Goal: Complete application form

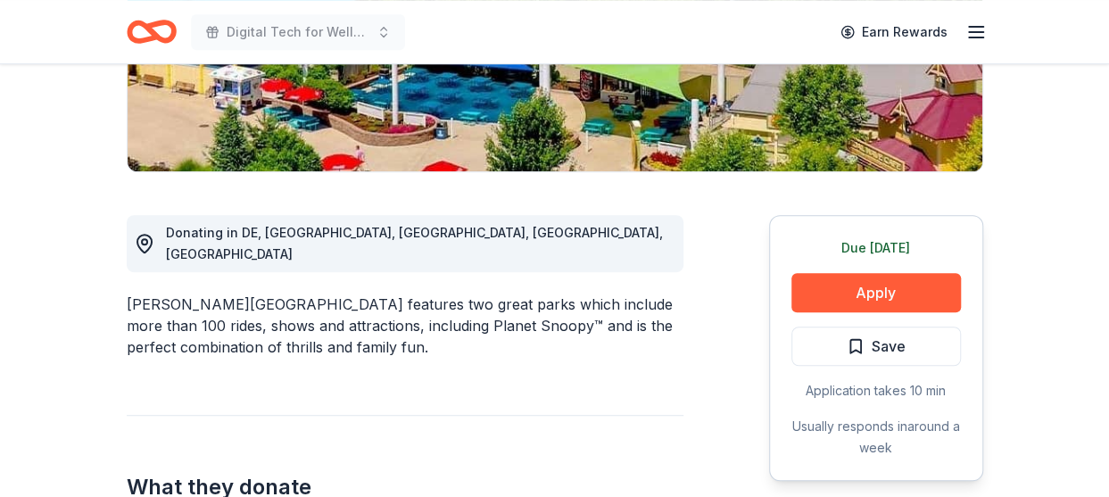
scroll to position [268, 0]
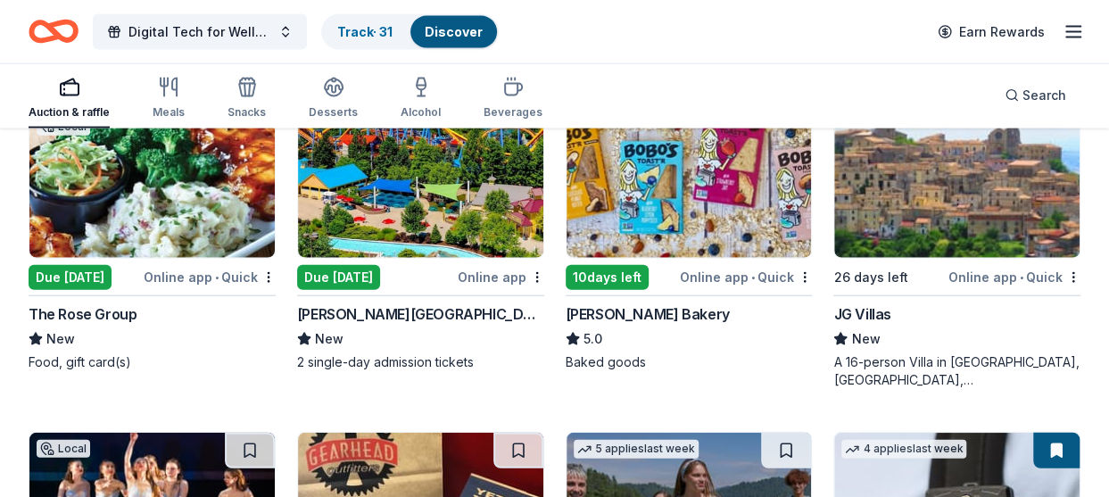
scroll to position [1962, 0]
click at [1092, 25] on div "Digital Tech for Wellness and Silent Auction Arts Fundraiser Track · 31 Discove…" at bounding box center [554, 31] width 1109 height 63
drag, startPoint x: 1090, startPoint y: 38, endPoint x: 1076, endPoint y: 36, distance: 14.5
click at [1086, 38] on div "Digital Tech for Wellness and Silent Auction Arts Fundraiser Track · 31 Discove…" at bounding box center [554, 31] width 1109 height 63
click at [1076, 36] on icon "button" at bounding box center [1072, 31] width 21 height 21
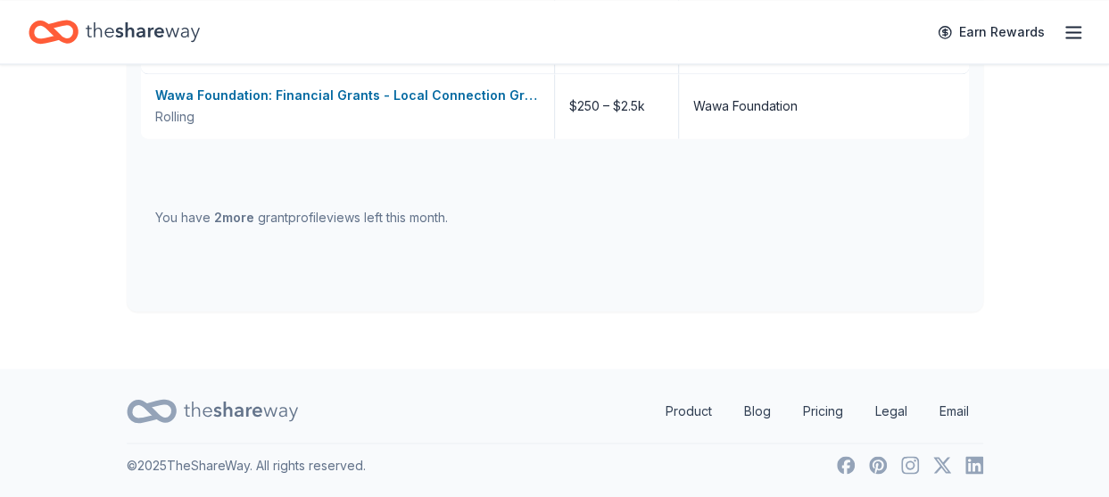
scroll to position [268, 0]
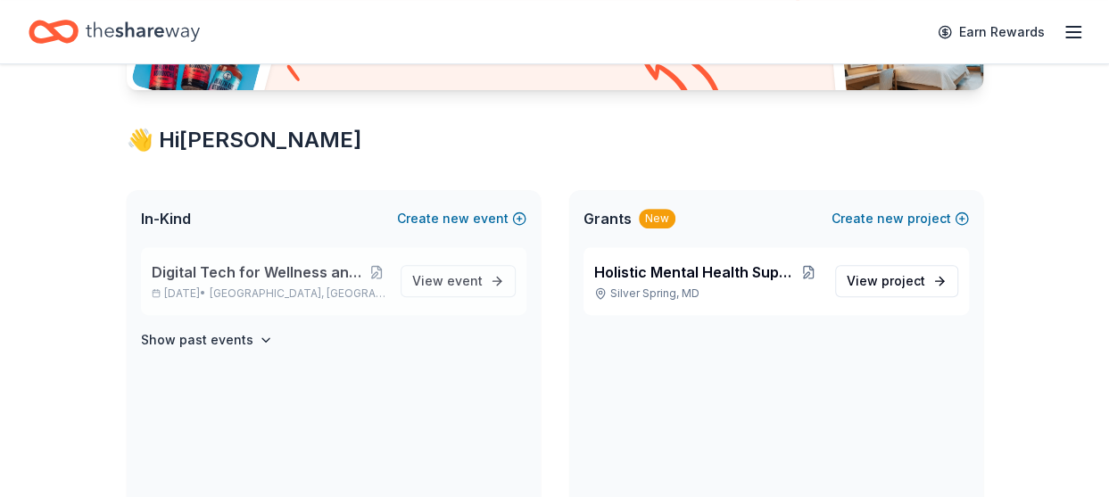
click at [253, 276] on span "Digital Tech for Wellness and Silent Auction Arts Fundraiser" at bounding box center [260, 271] width 216 height 21
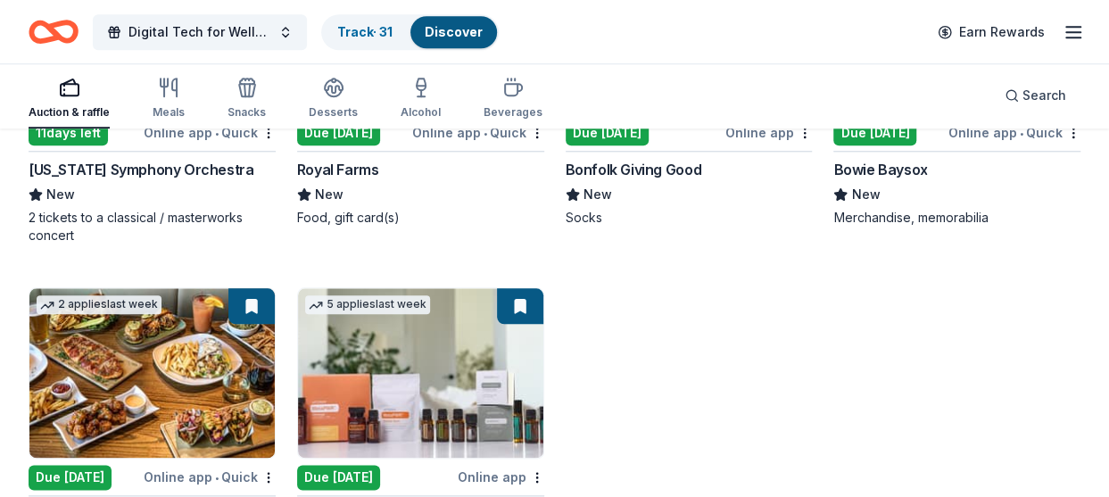
scroll to position [4047, 0]
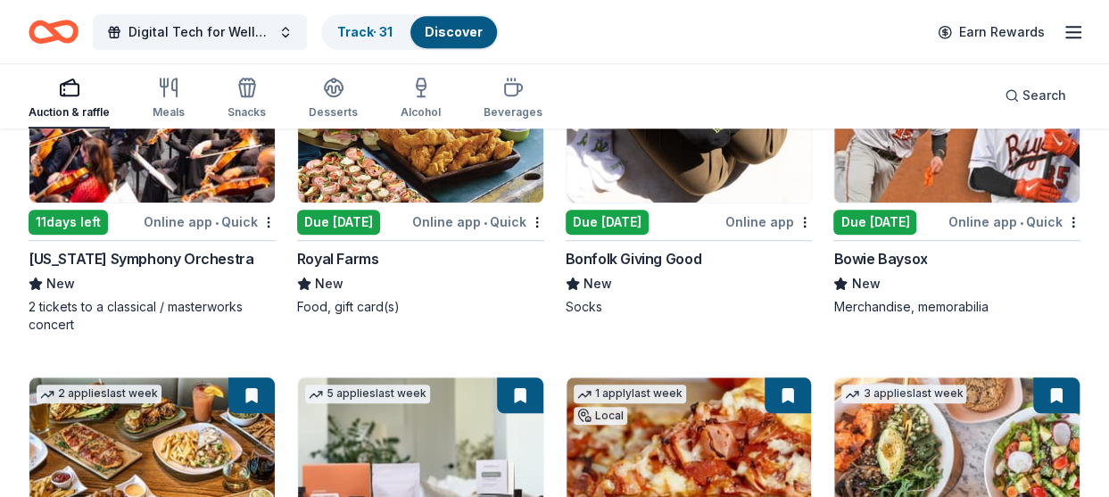
click at [87, 220] on div "11 days left" at bounding box center [68, 222] width 79 height 25
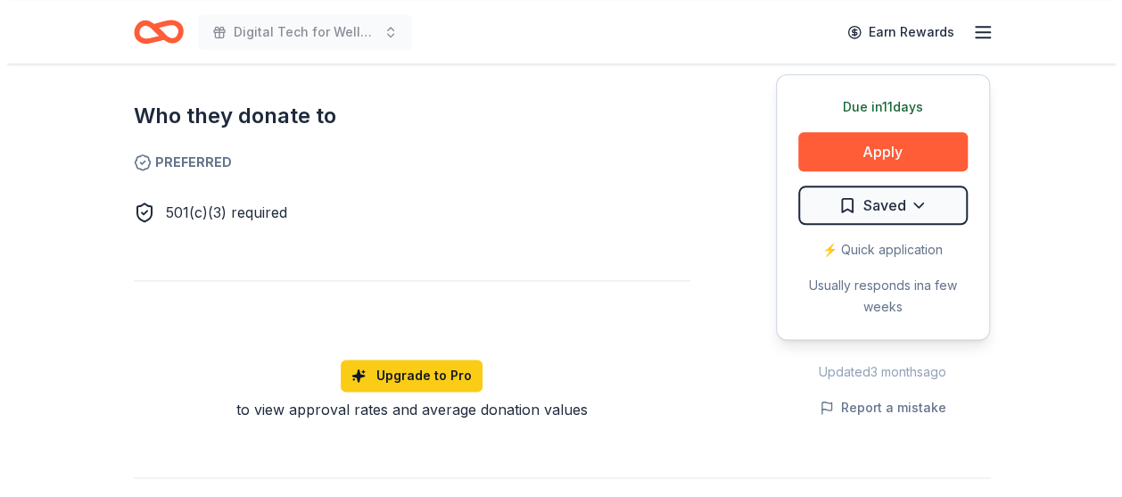
scroll to position [1159, 0]
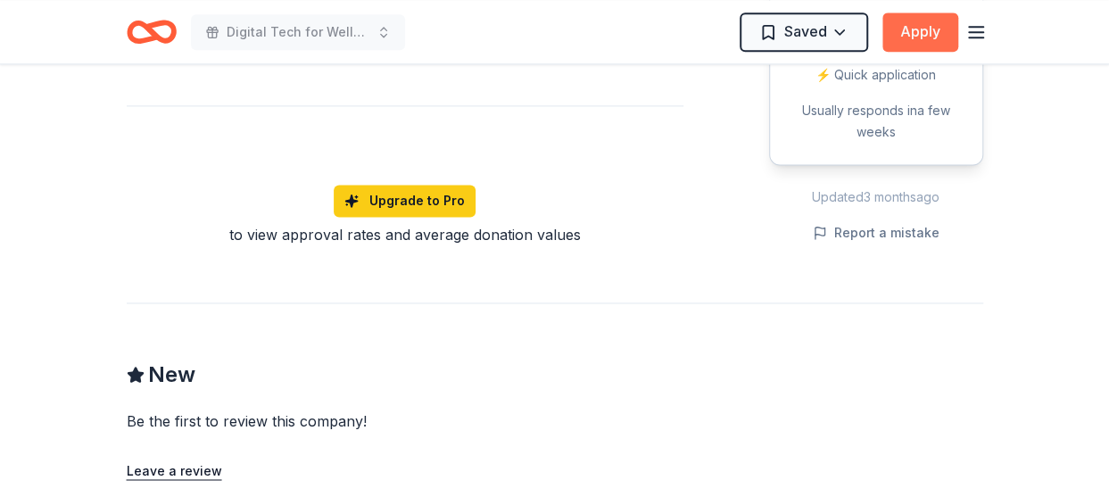
click at [934, 28] on button "Apply" at bounding box center [920, 31] width 76 height 39
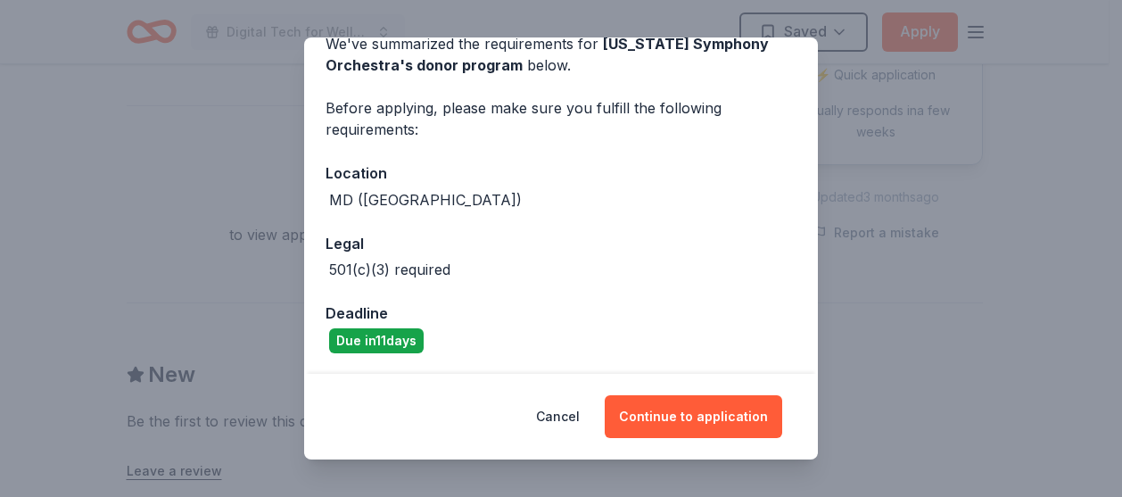
scroll to position [91, 0]
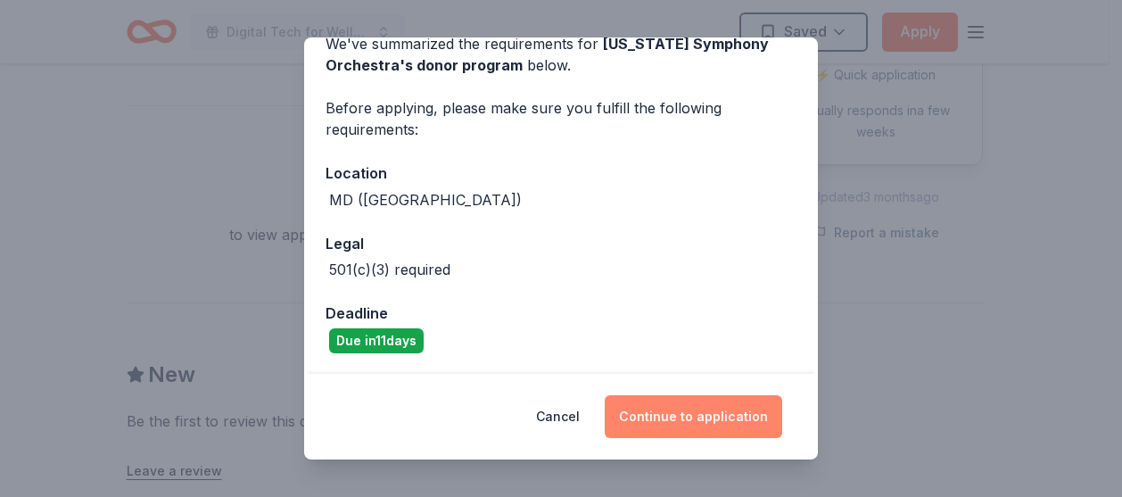
click at [679, 412] on button "Continue to application" at bounding box center [693, 416] width 177 height 43
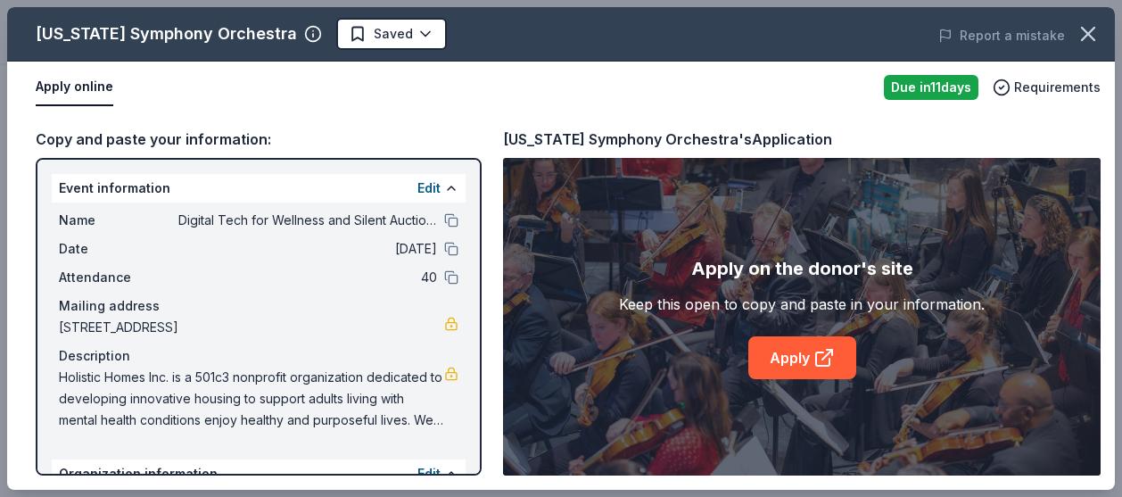
scroll to position [89, 0]
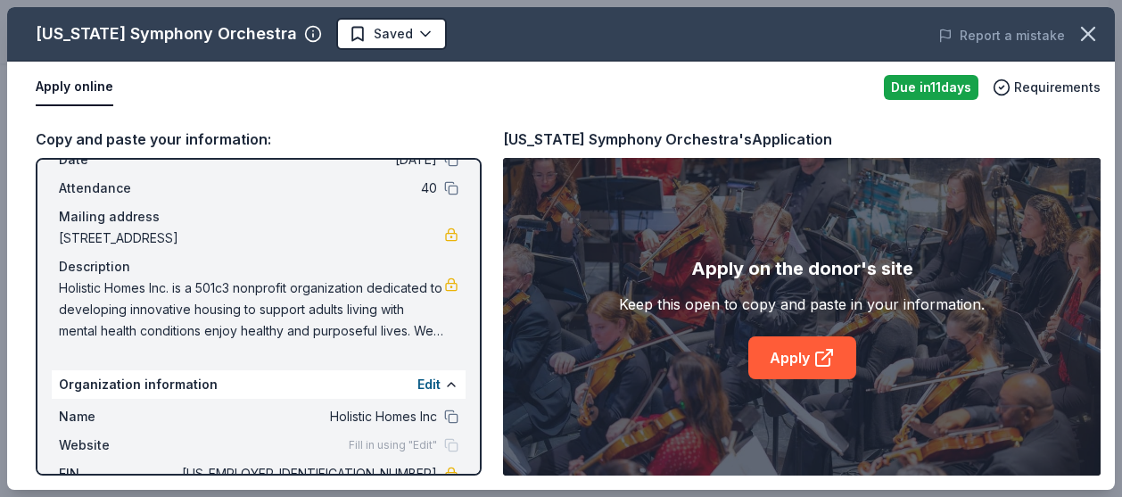
click at [371, 305] on span "Holistic Homes Inc. is a 501c3 nonprofit organization dedicated to developing i…" at bounding box center [251, 309] width 385 height 64
click at [69, 281] on span "Holistic Homes Inc. is a 501c3 nonprofit organization dedicated to developing i…" at bounding box center [251, 309] width 385 height 64
drag, startPoint x: 376, startPoint y: 324, endPoint x: 111, endPoint y: 288, distance: 268.1
click at [111, 288] on span "Holistic Homes Inc. is a 501c3 nonprofit organization dedicated to developing i…" at bounding box center [251, 309] width 385 height 64
drag, startPoint x: 103, startPoint y: 288, endPoint x: 344, endPoint y: 318, distance: 243.6
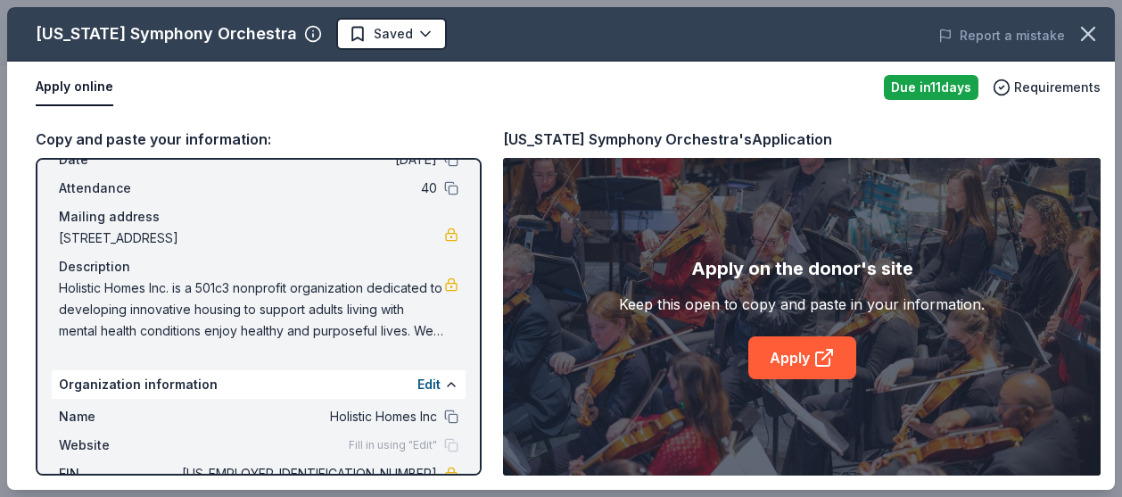
click at [344, 318] on span "Holistic Homes Inc. is a 501c3 nonprofit organization dedicated to developing i…" at bounding box center [251, 309] width 385 height 64
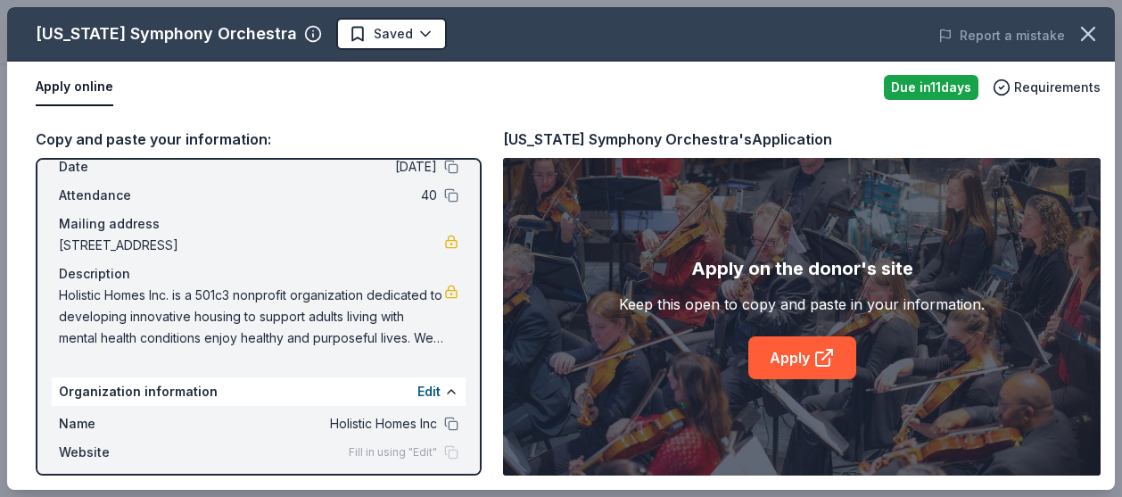
scroll to position [0, 0]
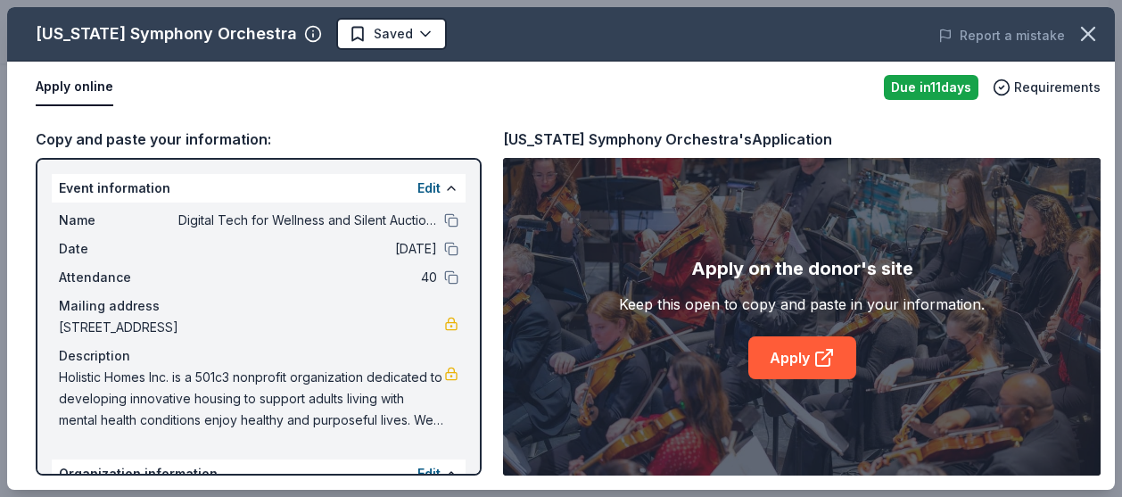
drag, startPoint x: 57, startPoint y: 326, endPoint x: 268, endPoint y: 306, distance: 211.4
click at [268, 306] on div "Name Digital Tech for Wellness and Silent Auction Arts Fundraiser Date 10/10/25…" at bounding box center [259, 319] width 414 height 235
click at [387, 326] on span "6200 Baltimore Avenue, #300, Riverdale Park, MD 20737" at bounding box center [251, 327] width 385 height 21
click at [386, 326] on span "6200 Baltimore Avenue, #300, Riverdale Park, MD 20737" at bounding box center [251, 327] width 385 height 21
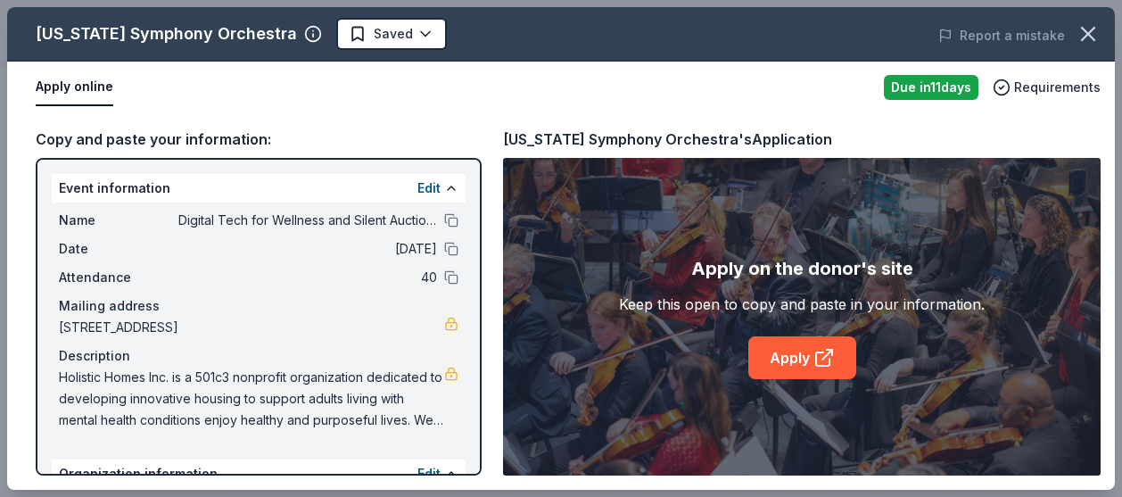
drag, startPoint x: 383, startPoint y: 327, endPoint x: 61, endPoint y: 329, distance: 322.8
click at [61, 329] on span "6200 Baltimore Avenue, #300, Riverdale Park, MD 20737" at bounding box center [251, 327] width 385 height 21
click at [444, 220] on button at bounding box center [451, 220] width 14 height 14
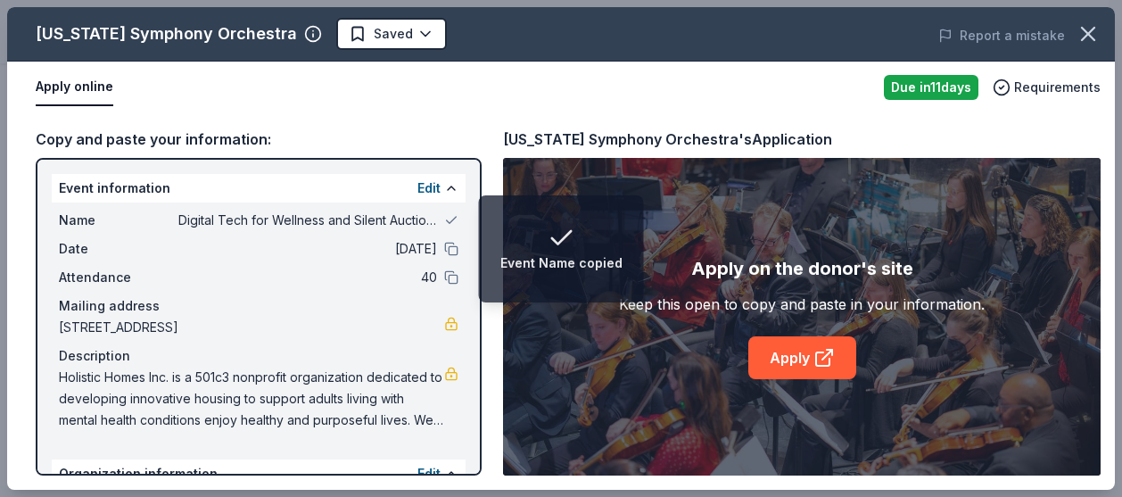
click at [524, 250] on div "Event Name copied" at bounding box center [561, 249] width 122 height 50
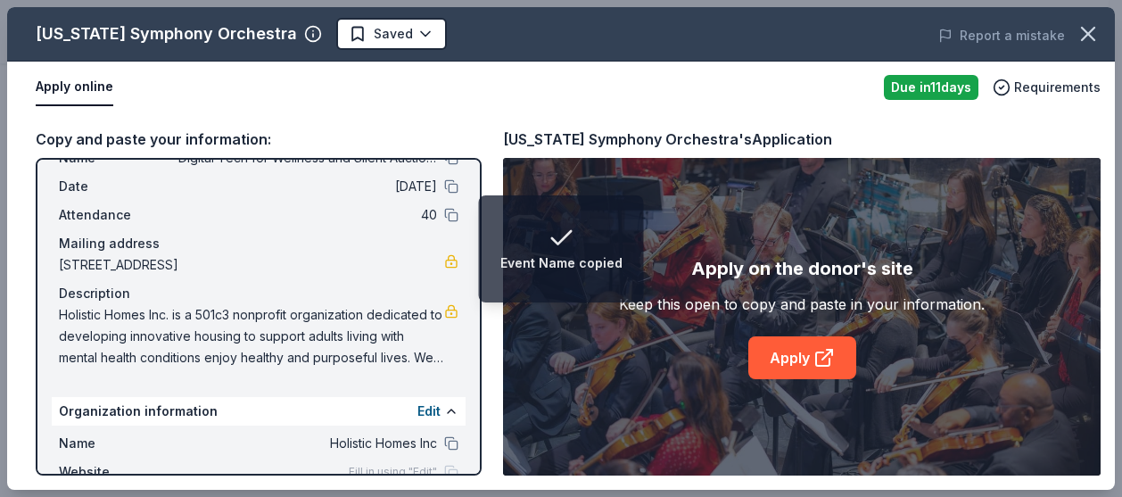
scroll to position [89, 0]
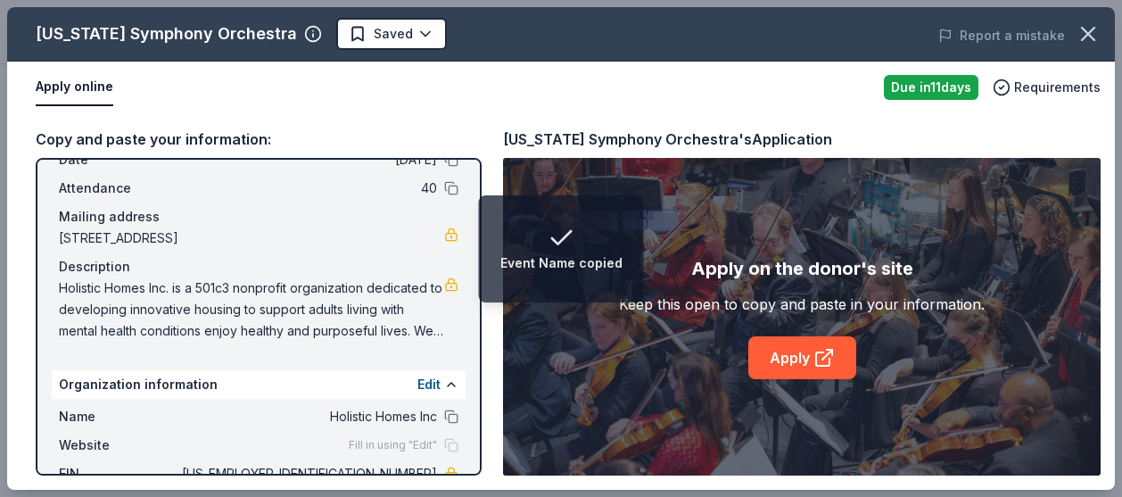
drag, startPoint x: 396, startPoint y: 235, endPoint x: 163, endPoint y: 251, distance: 233.3
click at [163, 251] on div "Name Digital Tech for Wellness and Silent Auction Arts Fundraiser Date 10/10/25…" at bounding box center [259, 230] width 414 height 235
drag, startPoint x: 174, startPoint y: 242, endPoint x: 235, endPoint y: 231, distance: 62.5
click at [232, 232] on span "6200 Baltimore Avenue, #300, Riverdale Park, MD 20737" at bounding box center [251, 237] width 385 height 21
drag, startPoint x: 242, startPoint y: 229, endPoint x: 387, endPoint y: 215, distance: 146.1
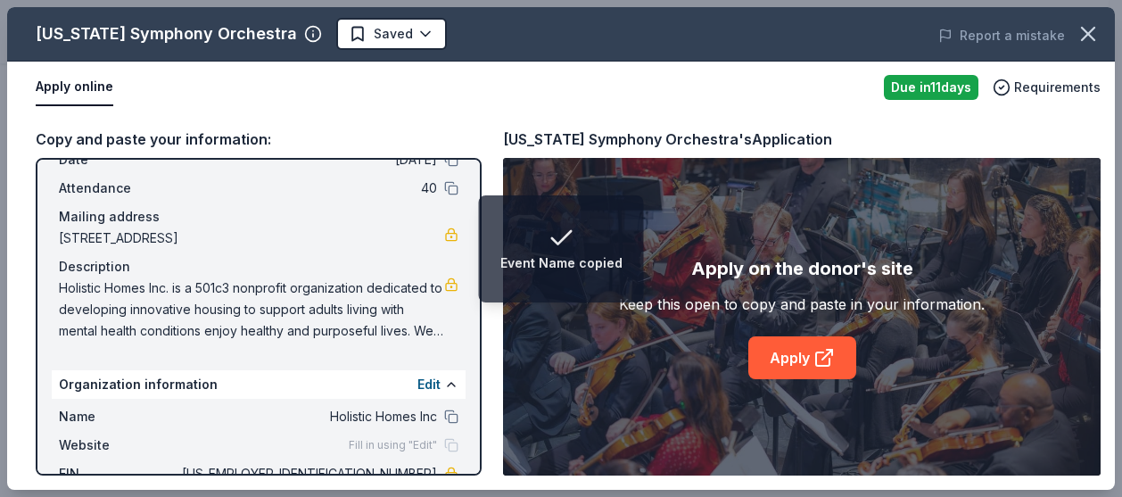
click at [387, 215] on div "Mailing address 6200 Baltimore Avenue, #300, Riverdale Park, MD 20737" at bounding box center [259, 227] width 400 height 43
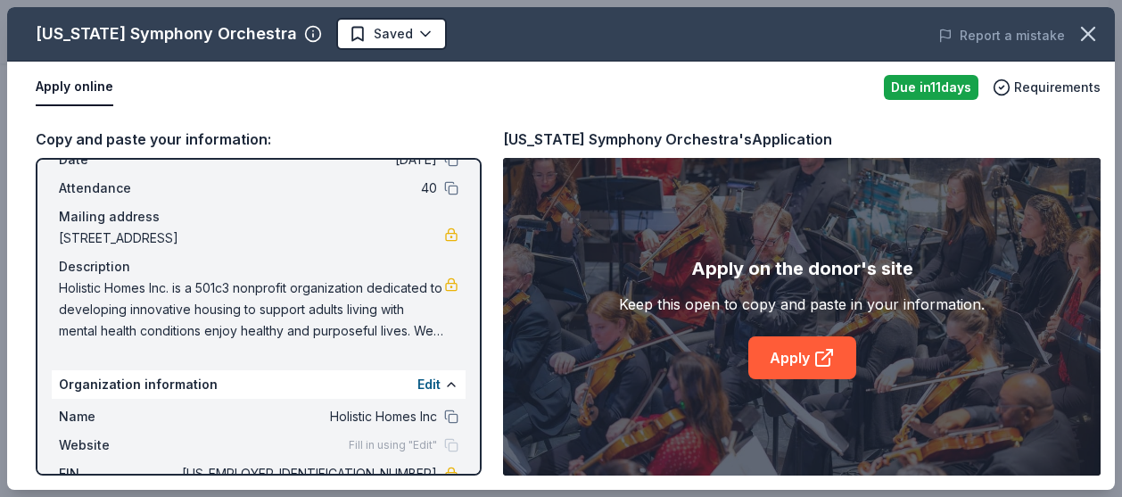
drag, startPoint x: 389, startPoint y: 220, endPoint x: 266, endPoint y: 227, distance: 123.2
click at [266, 227] on div "Mailing address" at bounding box center [259, 216] width 400 height 21
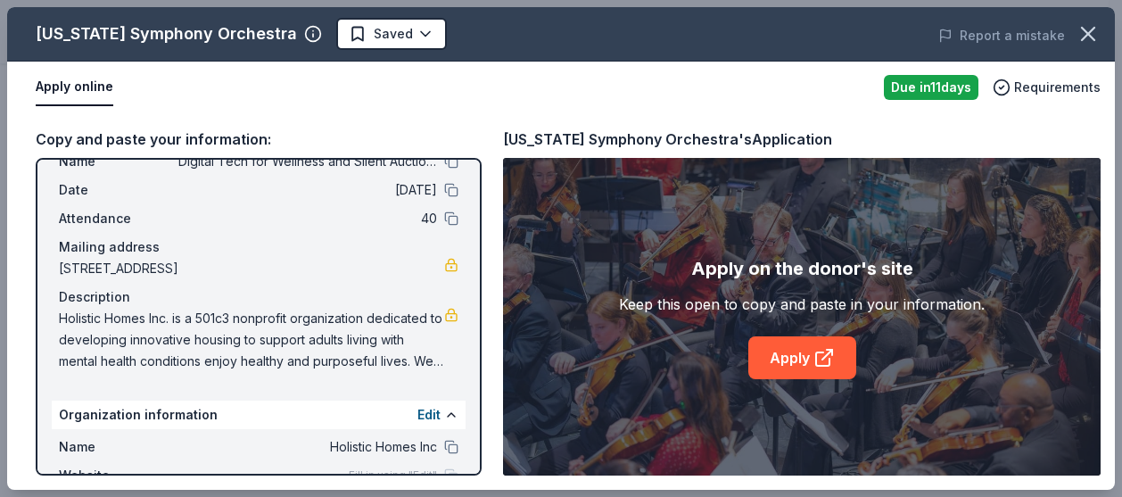
scroll to position [0, 0]
